Goal: Find specific page/section: Find specific page/section

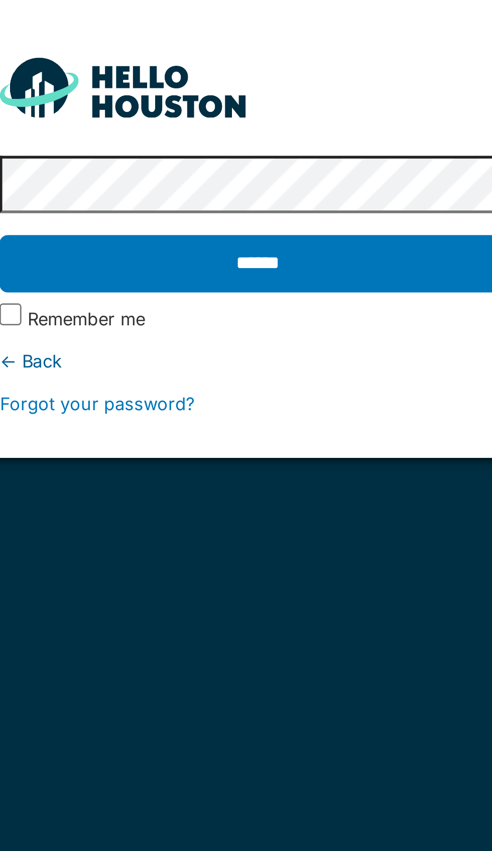
click at [253, 171] on input "******" at bounding box center [245, 172] width 189 height 21
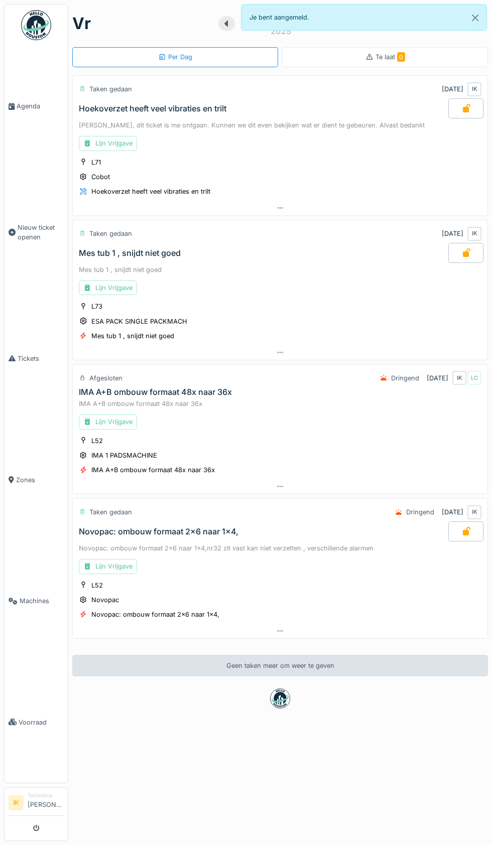
click at [40, 111] on span "Agenda" at bounding box center [40, 106] width 47 height 10
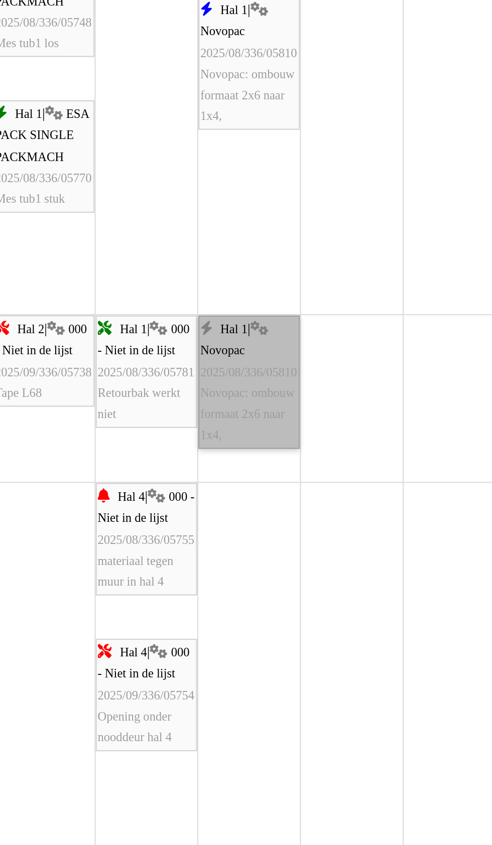
click at [361, 425] on link "Hal 1 | Novopac 2025/08/336/05810 Novopac: ombouw formaat 2x6 naar 1x4," at bounding box center [359, 419] width 46 height 61
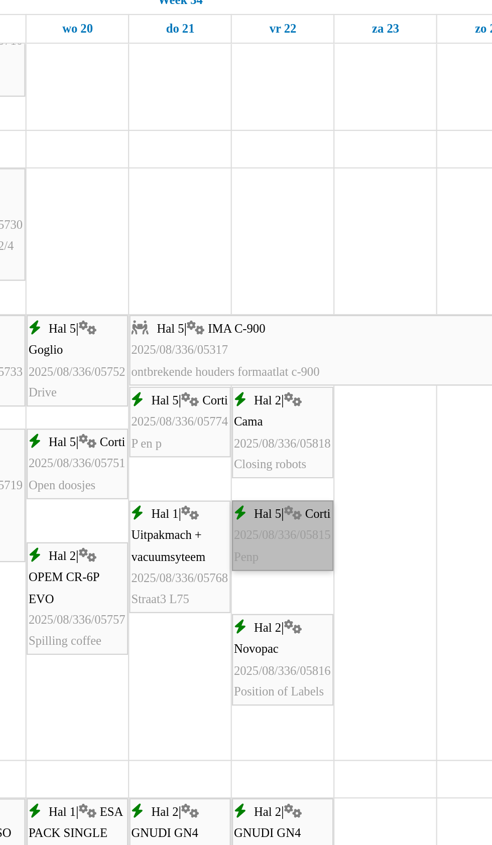
click at [359, 372] on link "Hal 5 | Corti 2025/08/336/05815 Penp" at bounding box center [359, 362] width 46 height 32
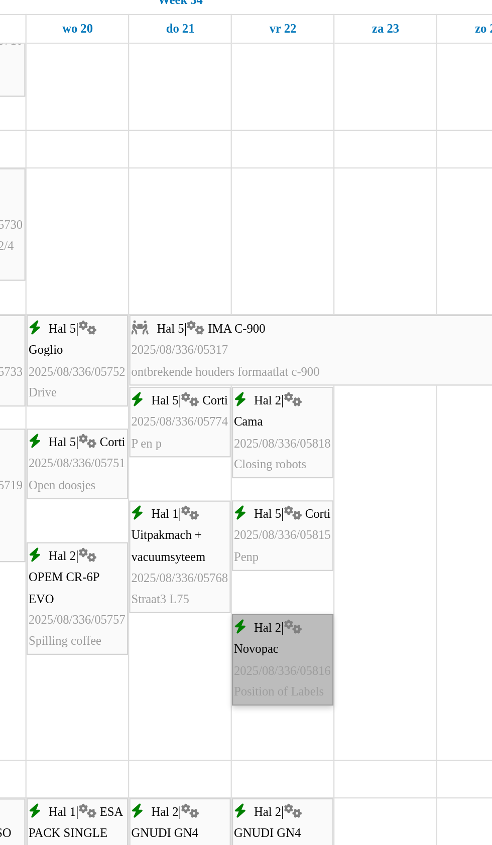
click at [358, 433] on link "Hal 2 | Novopac 2025/08/336/05816 Position of Labels" at bounding box center [359, 419] width 46 height 42
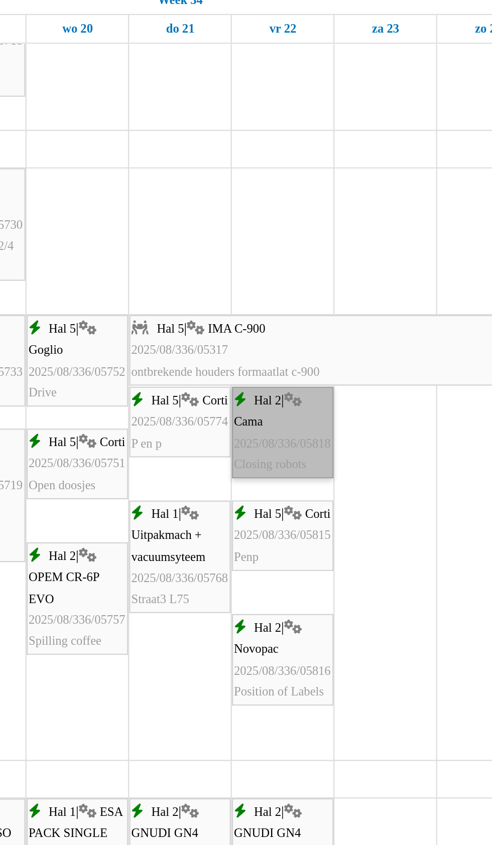
click at [358, 325] on link "Hal 2 | Cama 2025/08/336/05818 Closing robots" at bounding box center [359, 315] width 46 height 42
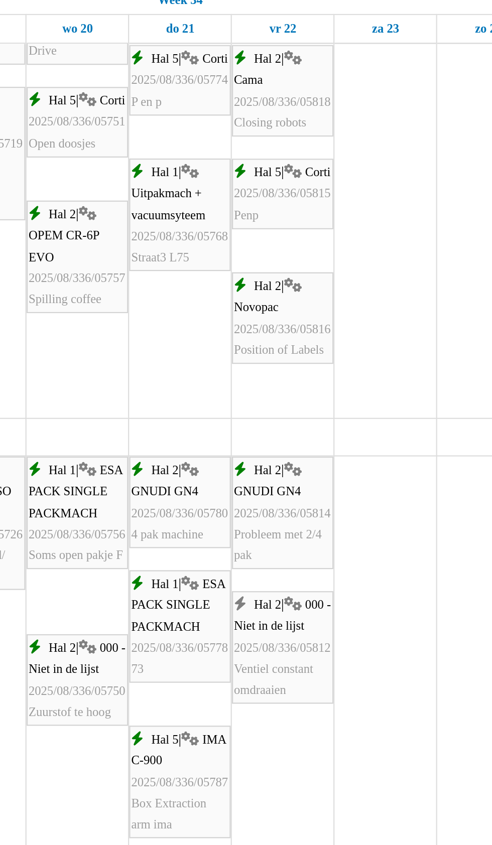
scroll to position [344, 0]
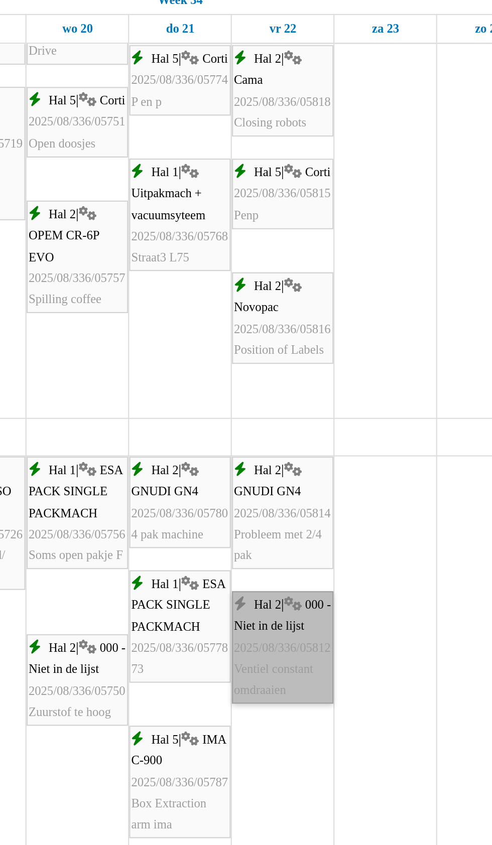
click at [360, 427] on link "Hal 2 | 000 - Niet in de lijst 2025/08/336/05812 Ventiel constant omdraaien" at bounding box center [359, 412] width 46 height 51
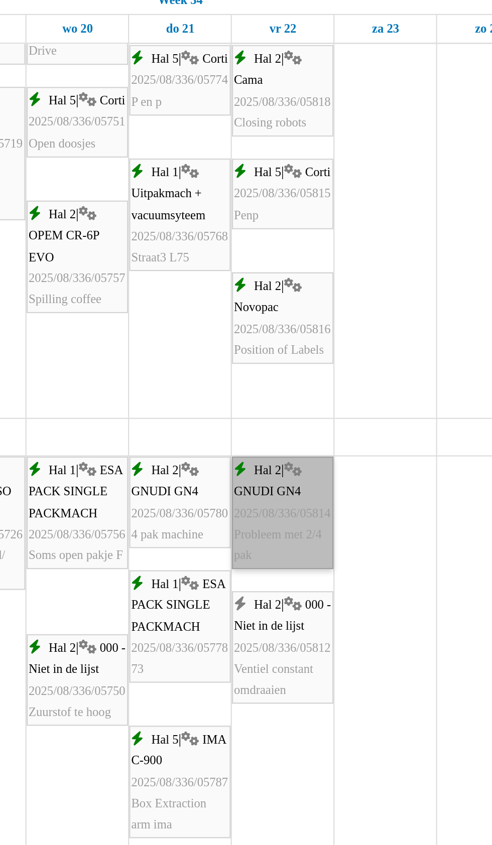
click at [354, 365] on link "Hal 2 | GNUDI GN4 2025/08/336/05814 Probleem met 2/4 pak" at bounding box center [359, 351] width 46 height 51
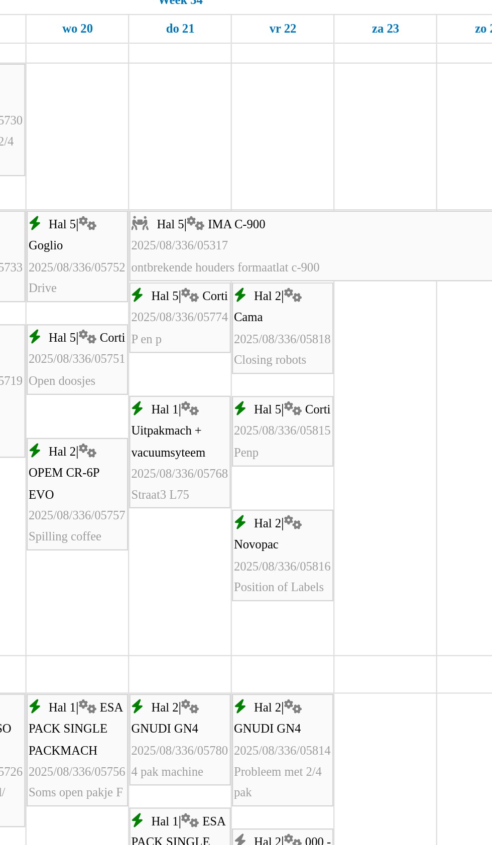
scroll to position [235, 0]
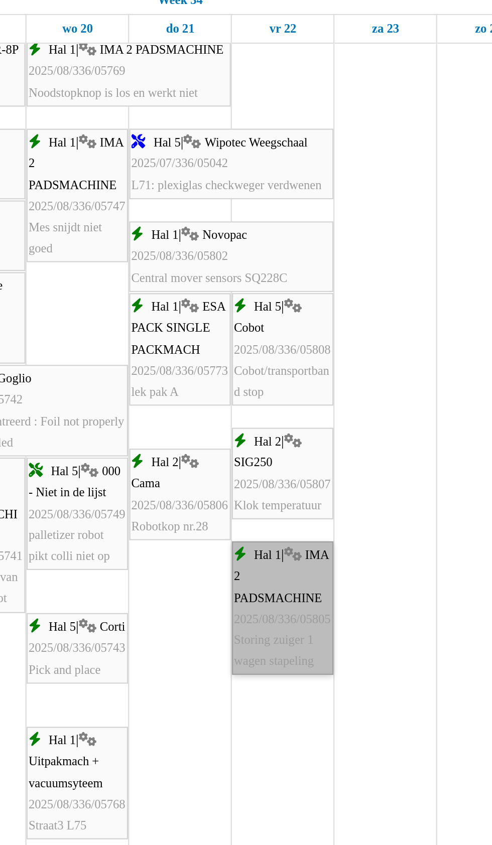
click at [362, 406] on link "Hal 1 | IMA 2 PADSMACHINE 2025/08/336/05805 Storing zuiger 1 wagen stapeling" at bounding box center [359, 394] width 46 height 61
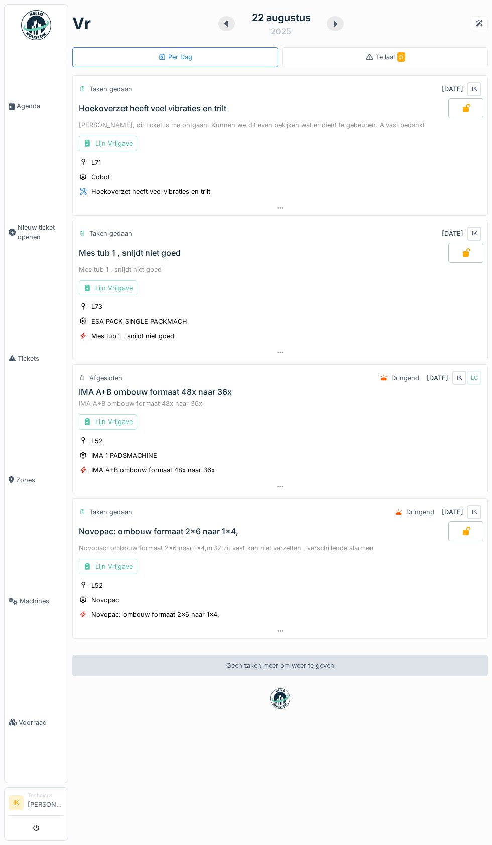
click at [39, 111] on span "Agenda" at bounding box center [40, 106] width 47 height 10
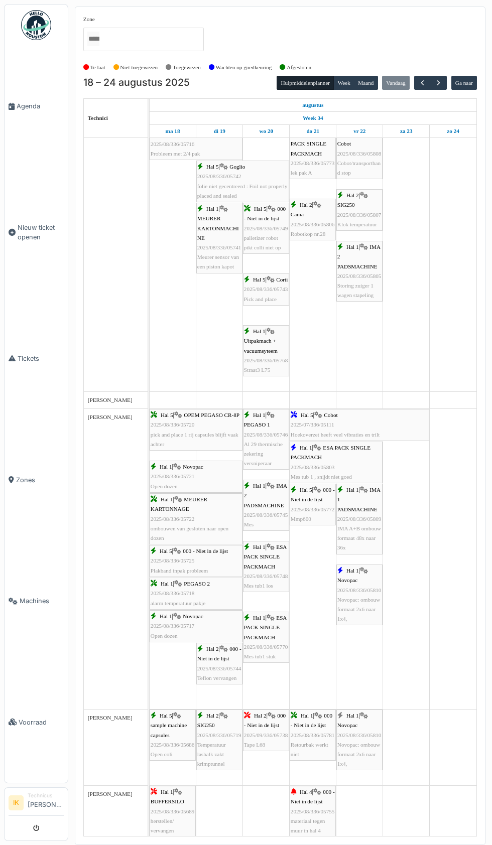
scroll to position [1211, 0]
